Goal: Check status: Check status

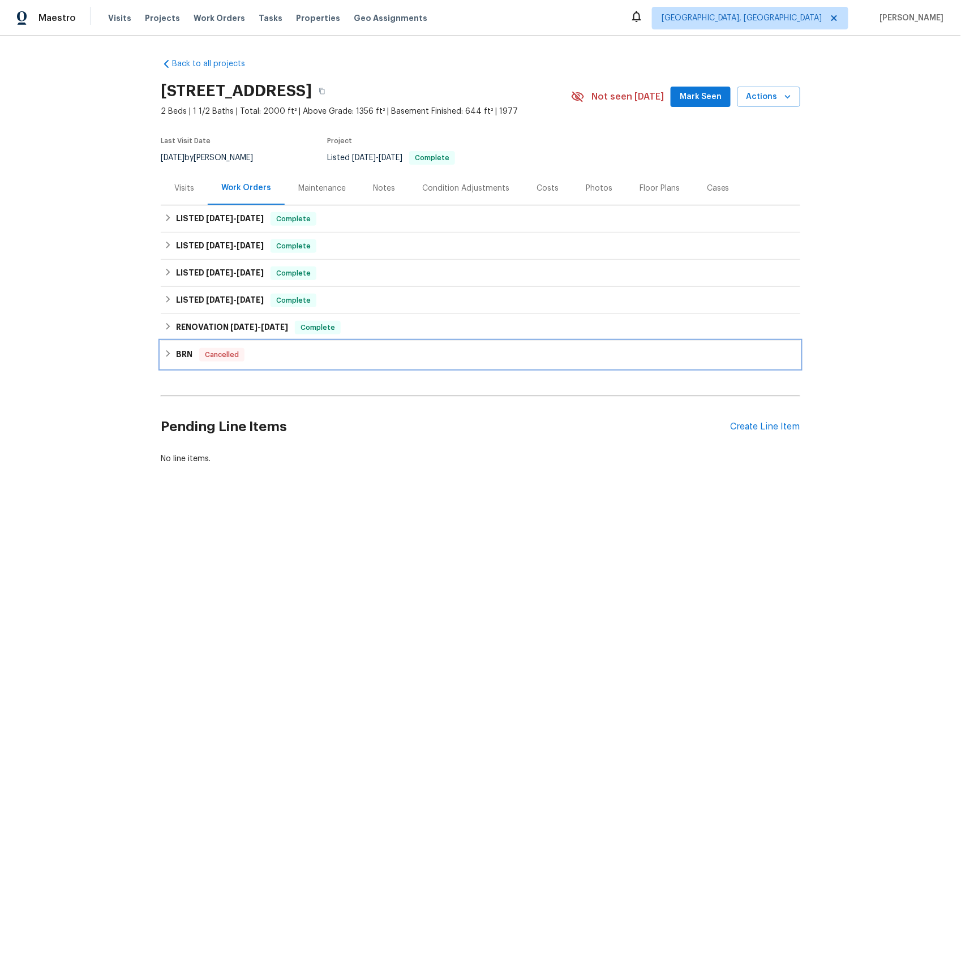
drag, startPoint x: 182, startPoint y: 350, endPoint x: 185, endPoint y: 345, distance: 6.6
click at [181, 350] on h6 "BRN" at bounding box center [184, 355] width 16 height 14
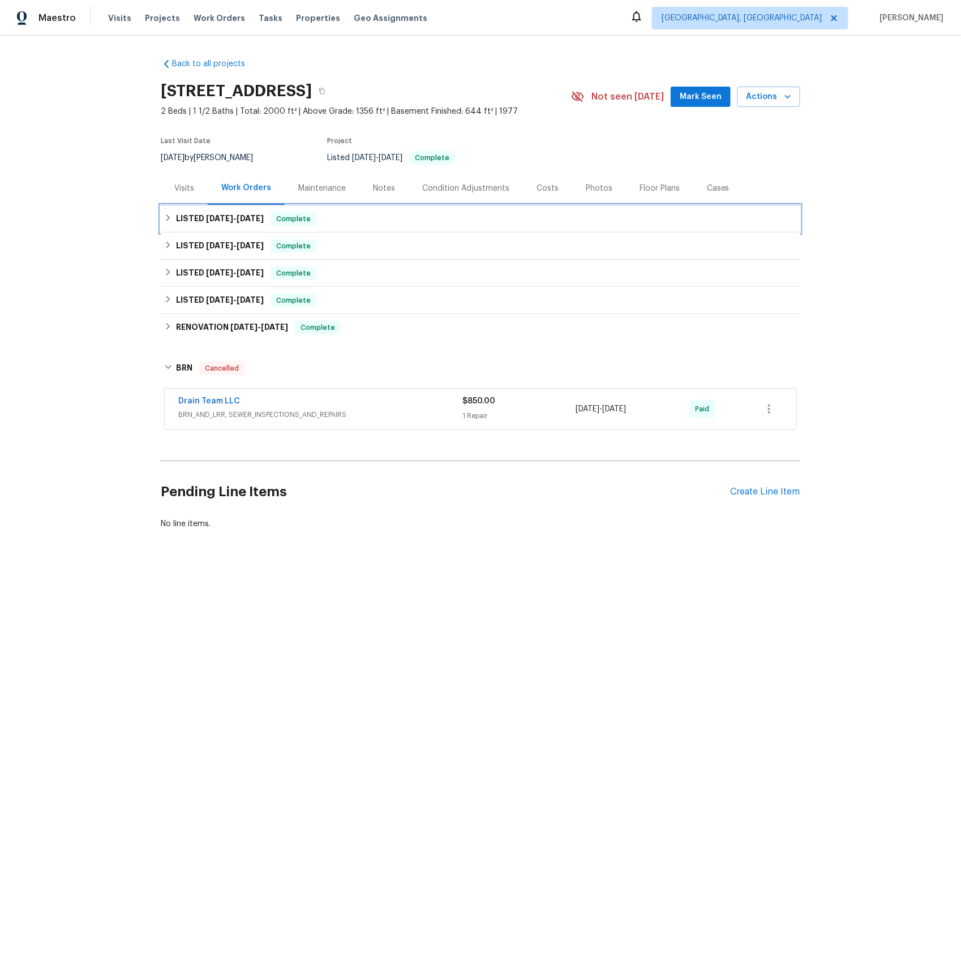
click at [206, 216] on span "[DATE]" at bounding box center [219, 218] width 27 height 8
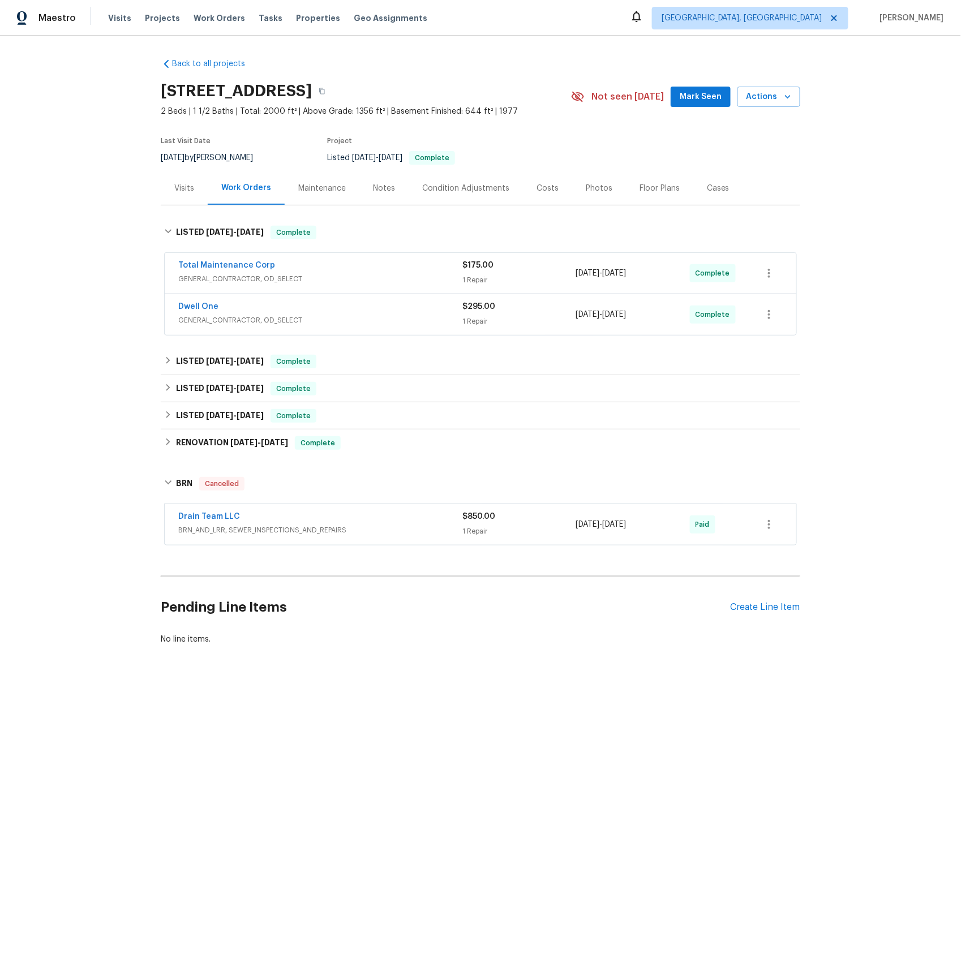
click at [199, 320] on span "GENERAL_CONTRACTOR, OD_SELECT" at bounding box center [320, 320] width 284 height 11
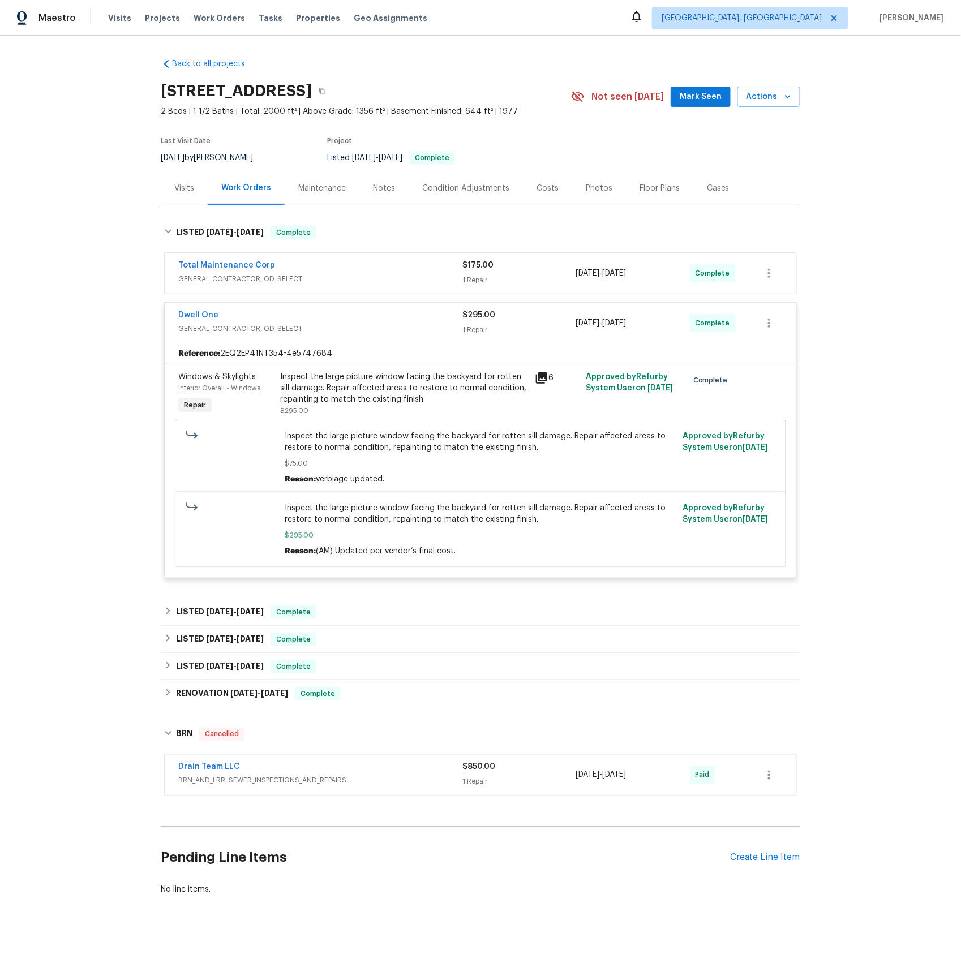
click at [212, 282] on span "GENERAL_CONTRACTOR, OD_SELECT" at bounding box center [320, 278] width 284 height 11
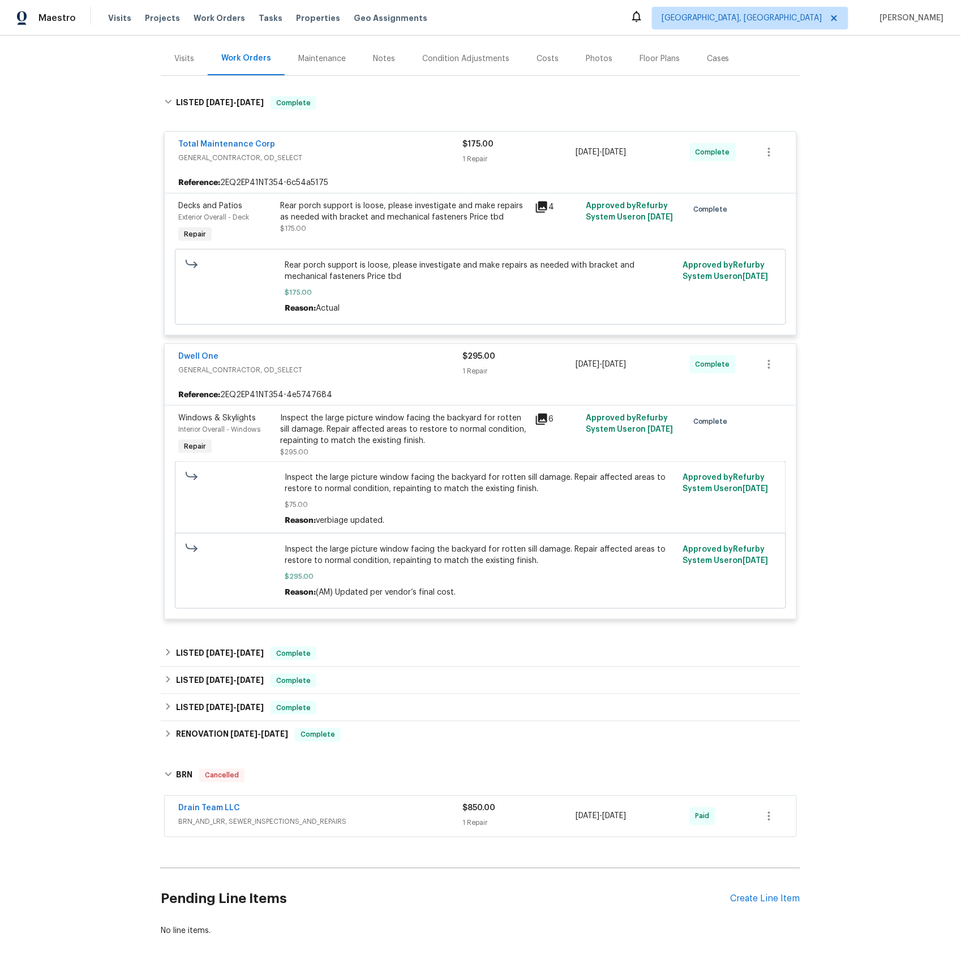
scroll to position [171, 0]
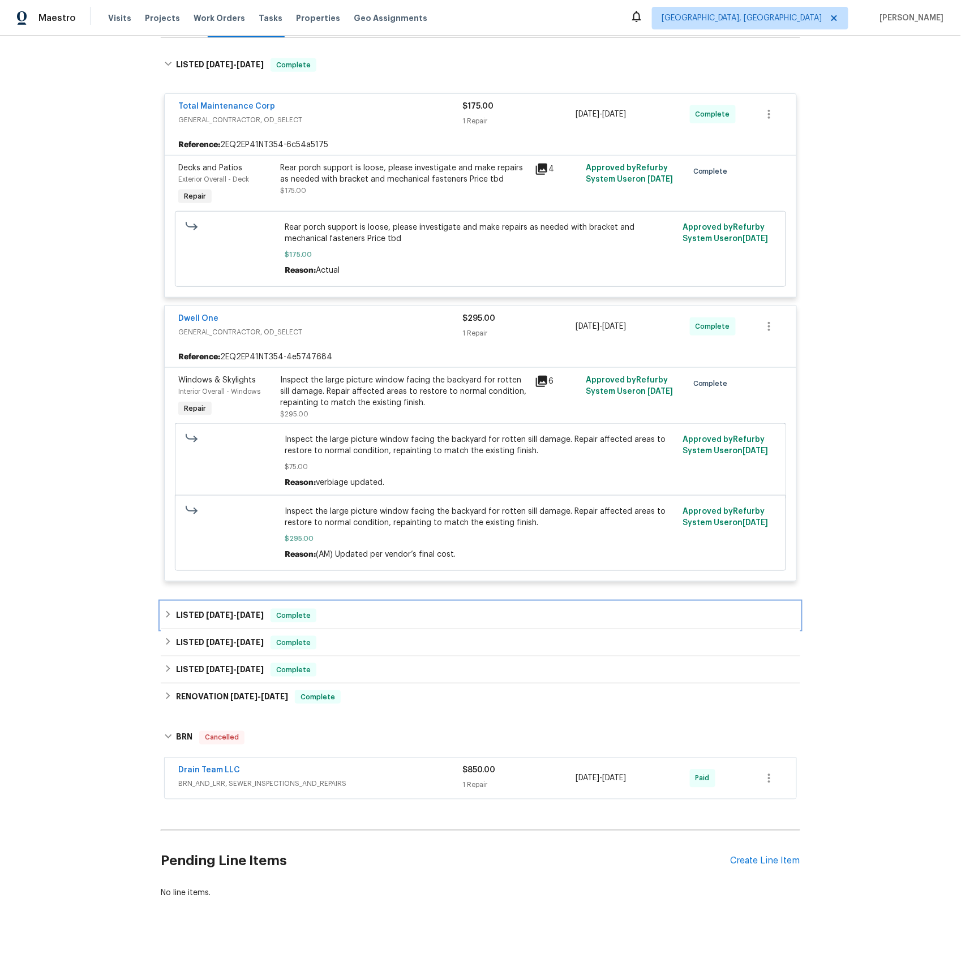
click at [206, 616] on span "[DATE]" at bounding box center [219, 615] width 27 height 8
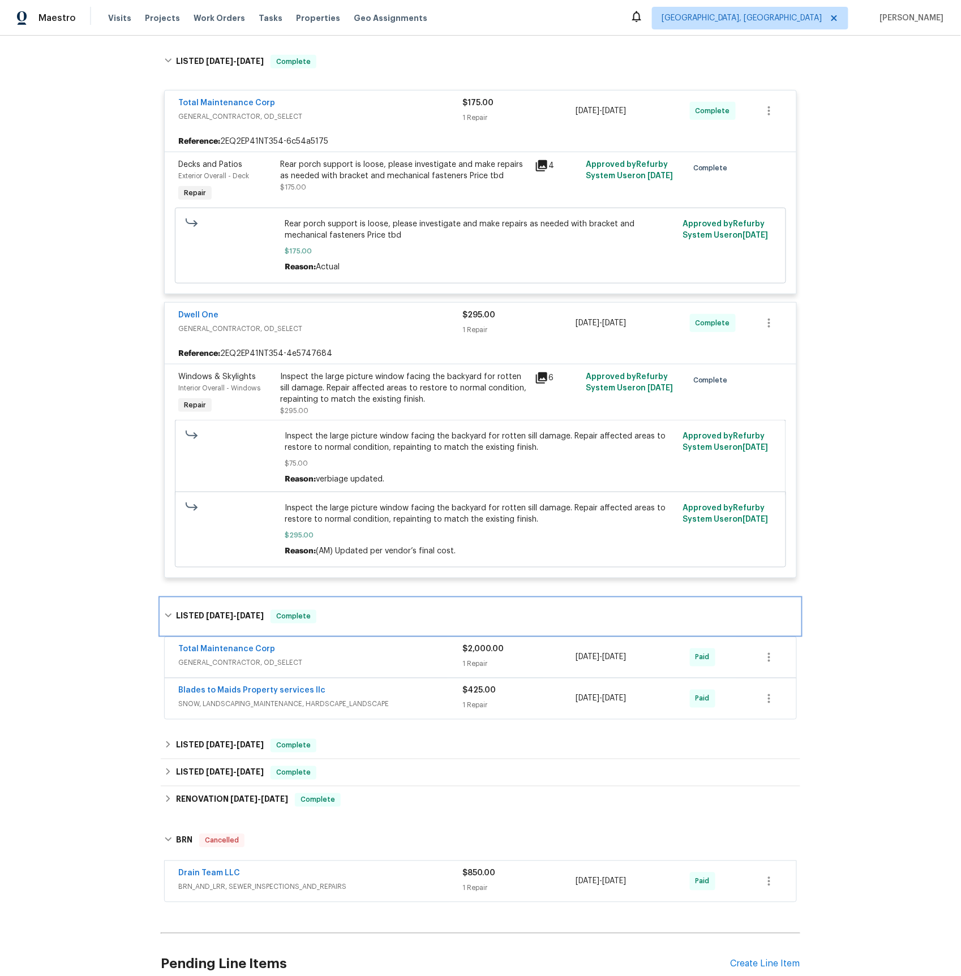
scroll to position [278, 0]
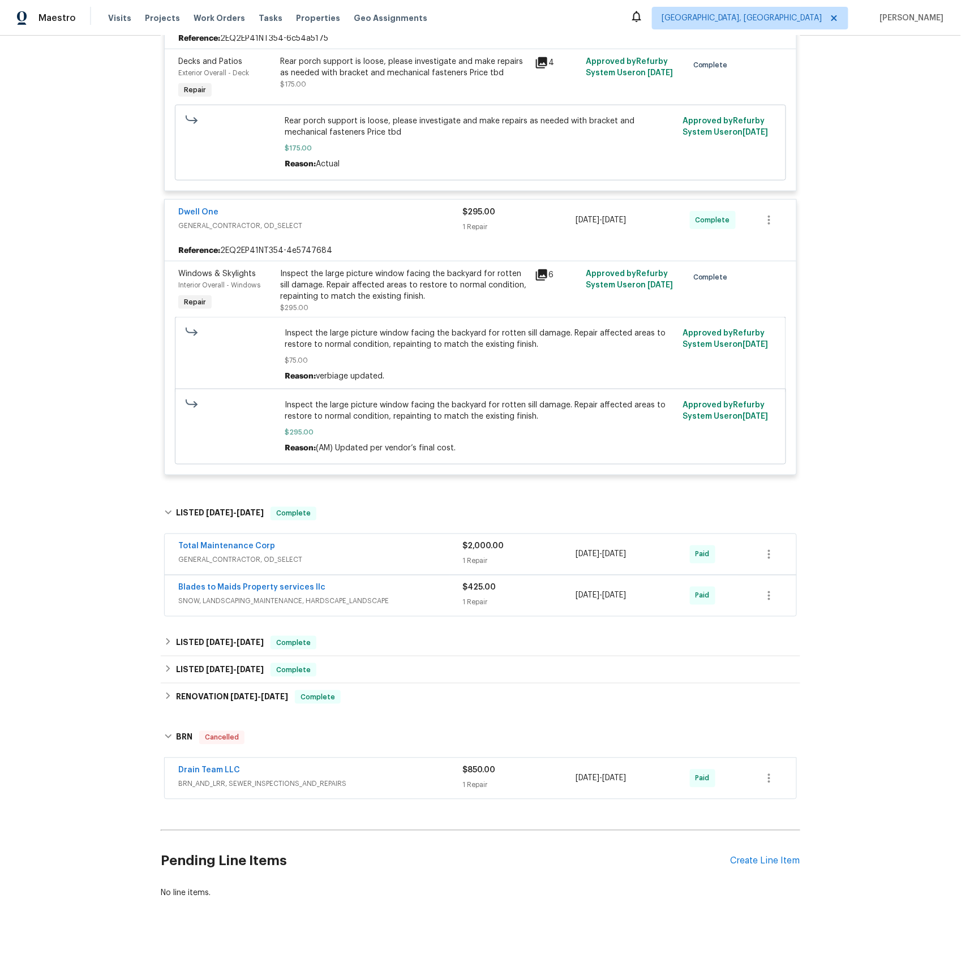
click at [214, 558] on span "GENERAL_CONTRACTOR, OD_SELECT" at bounding box center [320, 560] width 284 height 11
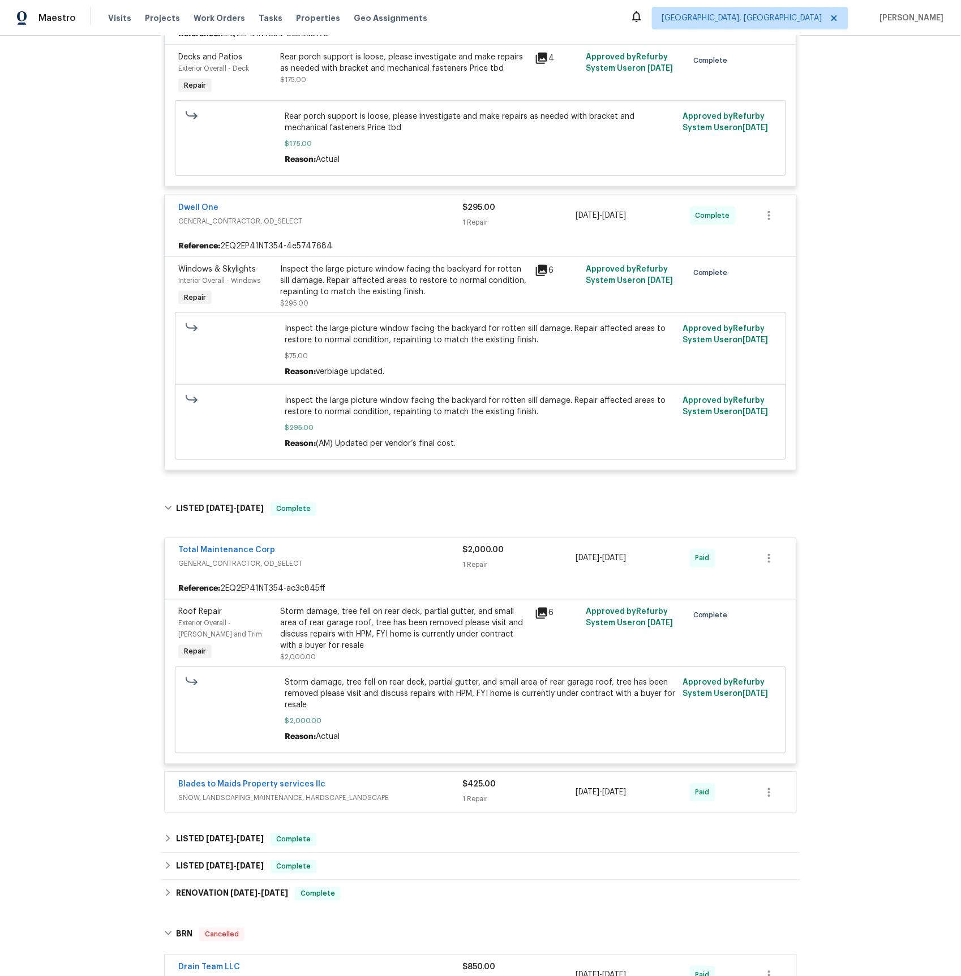
scroll to position [482, 0]
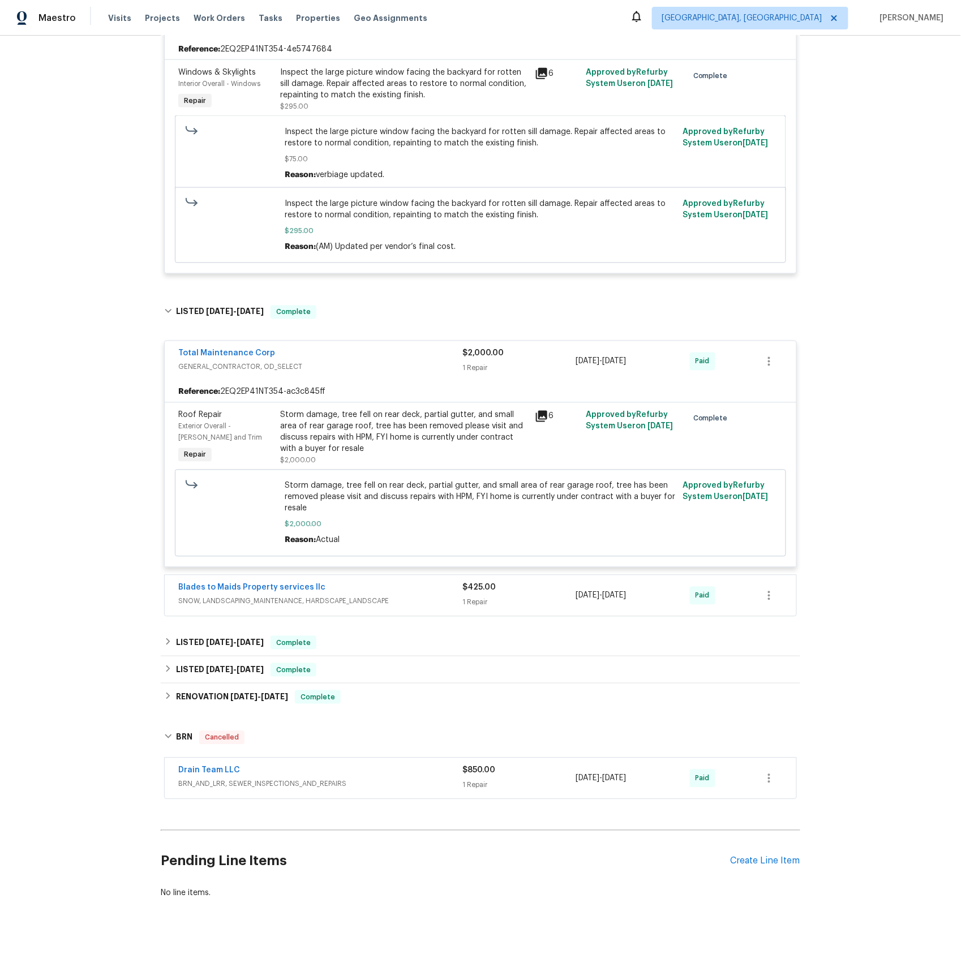
drag, startPoint x: 231, startPoint y: 785, endPoint x: 244, endPoint y: 741, distance: 46.2
click at [231, 785] on span "BRN_AND_LRR, SEWER_INSPECTIONS_AND_REPAIRS" at bounding box center [320, 784] width 284 height 11
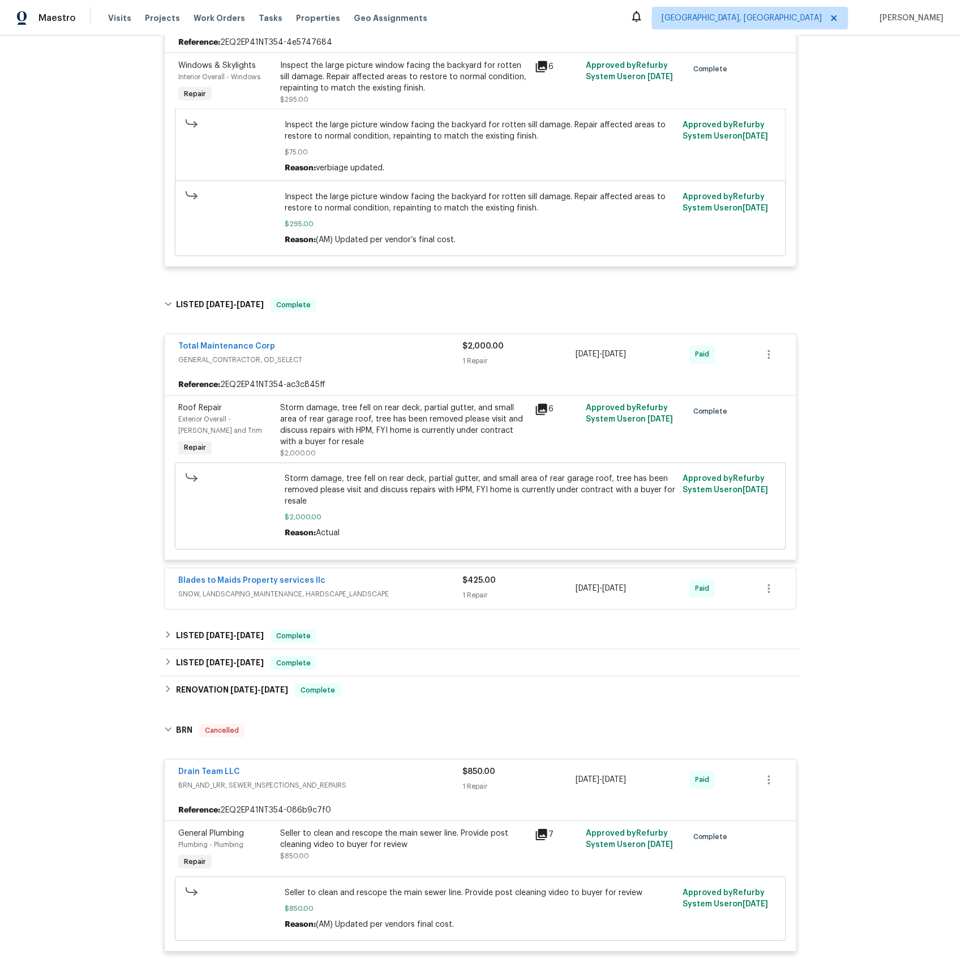
scroll to position [651, 0]
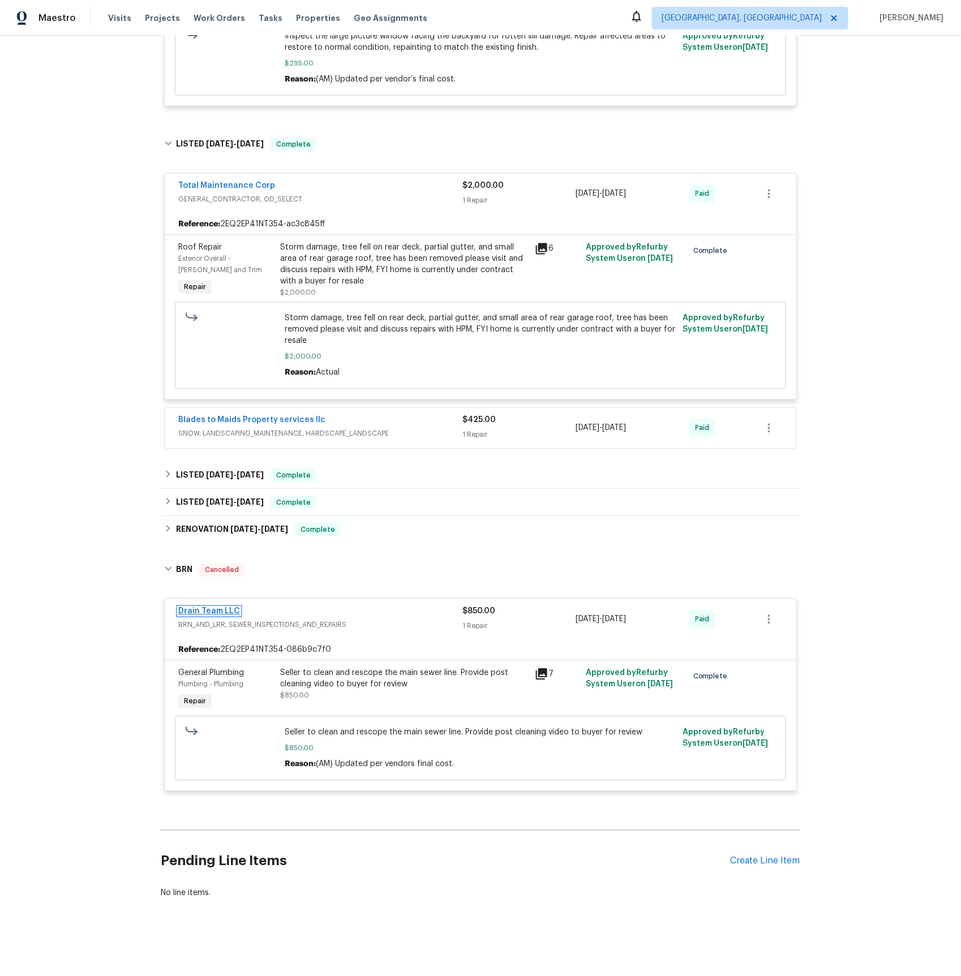
click at [213, 612] on link "Drain Team LLC" at bounding box center [209, 612] width 62 height 8
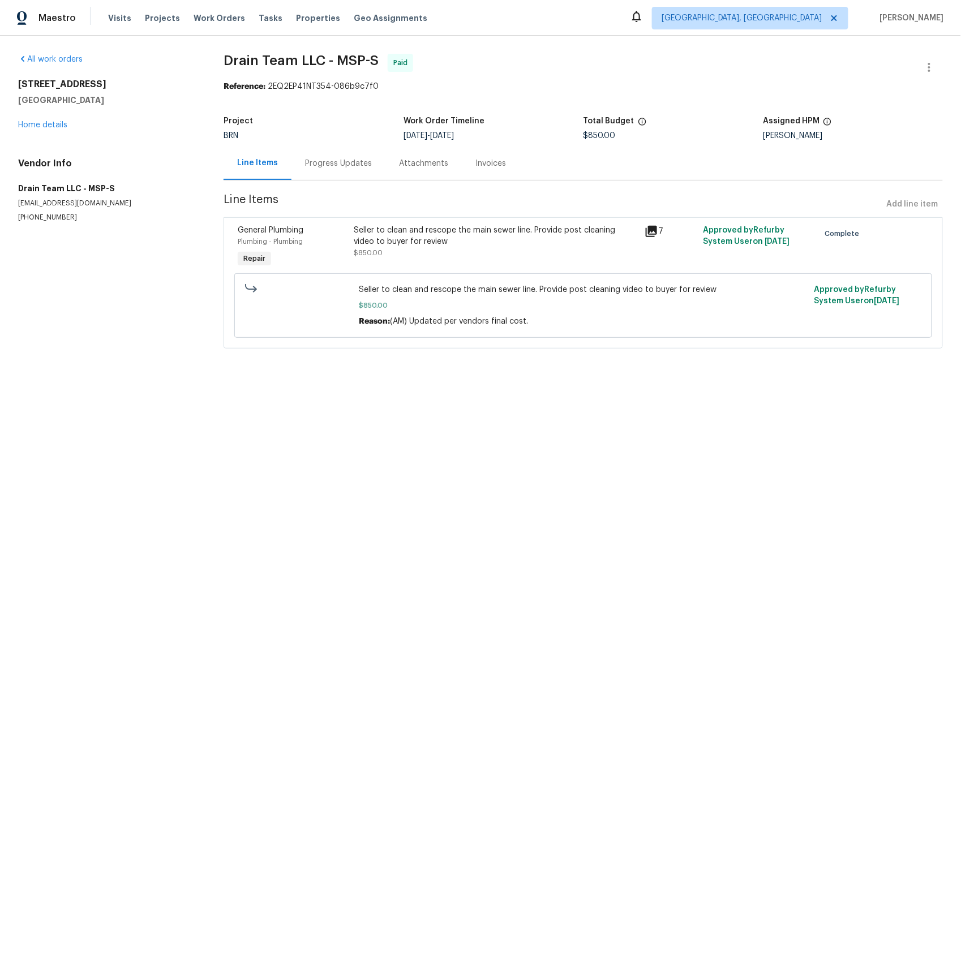
drag, startPoint x: 349, startPoint y: 161, endPoint x: 343, endPoint y: 179, distance: 18.8
click at [348, 161] on div "Progress Updates" at bounding box center [338, 163] width 67 height 11
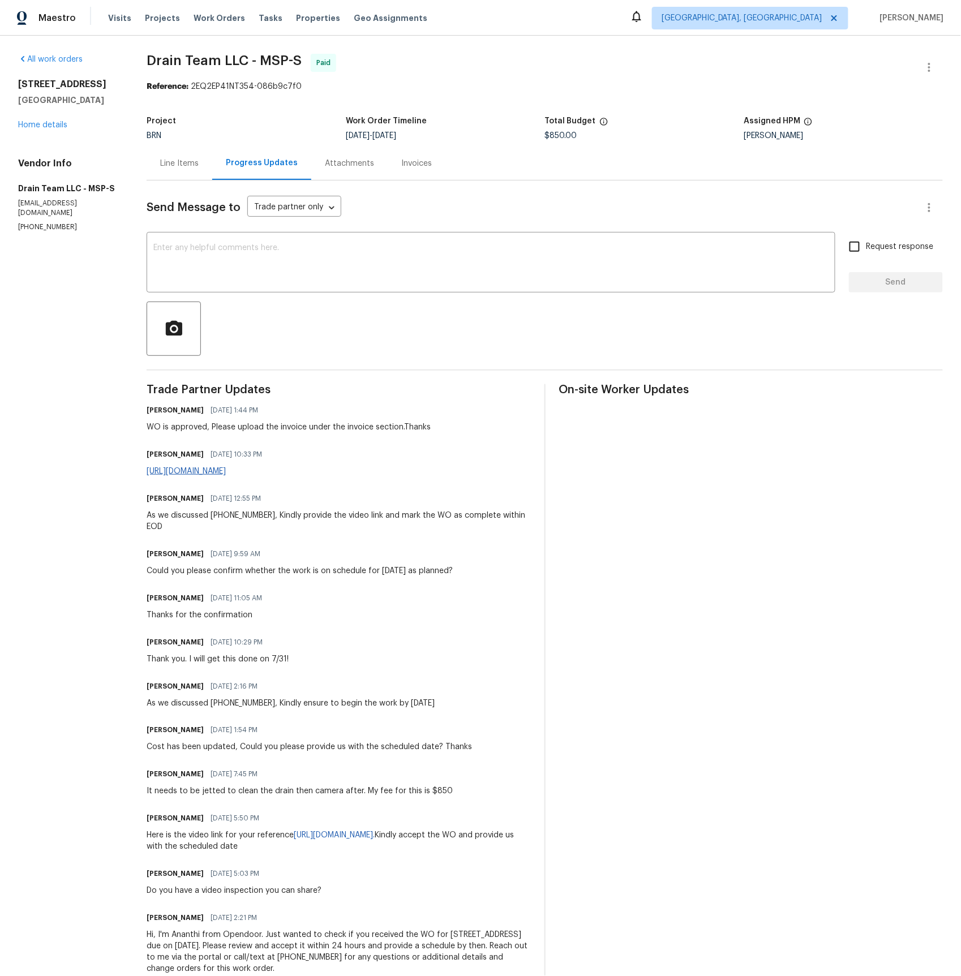
scroll to position [41, 0]
